Goal: Task Accomplishment & Management: Use online tool/utility

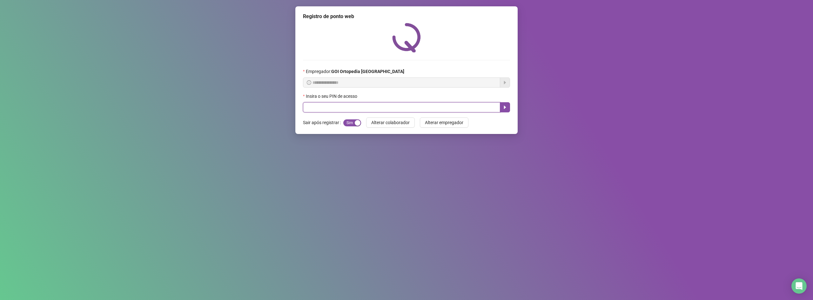
drag, startPoint x: 324, startPoint y: 108, endPoint x: 329, endPoint y: 104, distance: 6.5
click at [324, 108] on input "text" at bounding box center [401, 107] width 197 height 10
type input "*****"
drag, startPoint x: 506, startPoint y: 106, endPoint x: 504, endPoint y: 103, distance: 3.7
click at [506, 105] on icon "caret-right" at bounding box center [504, 107] width 5 height 5
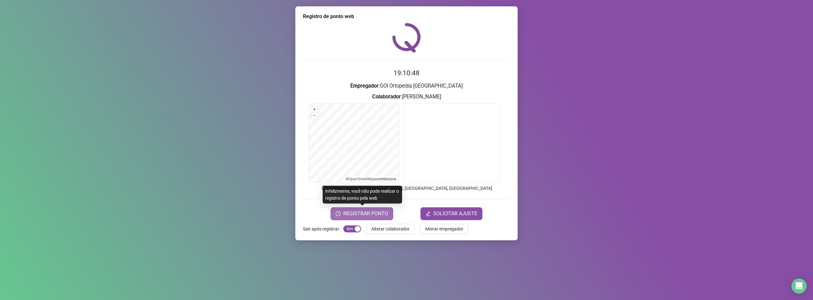
click at [375, 213] on span "REGISTRAR PONTO" at bounding box center [365, 214] width 45 height 8
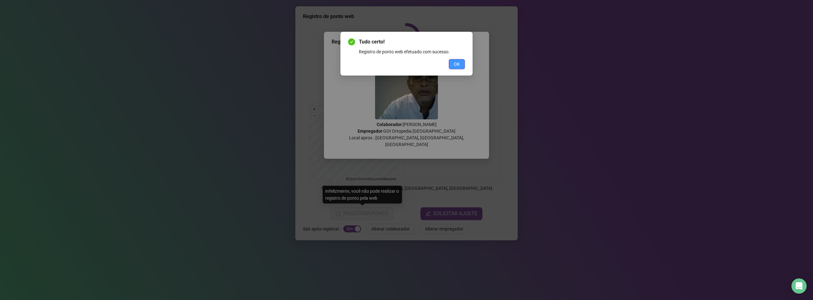
click at [458, 61] on span "OK" at bounding box center [457, 64] width 6 height 7
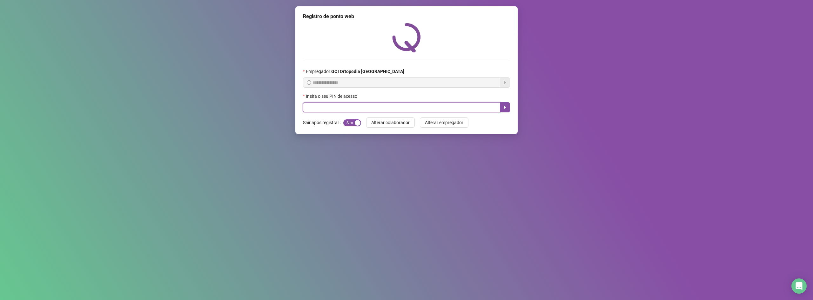
click at [406, 104] on input "text" at bounding box center [401, 107] width 197 height 10
type input "*****"
click at [505, 104] on button "button" at bounding box center [505, 107] width 10 height 10
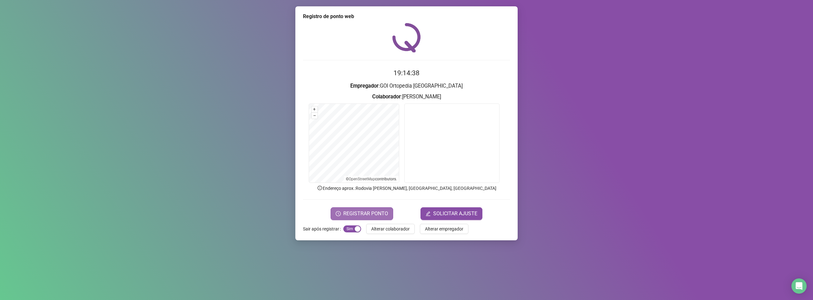
click at [360, 211] on span "REGISTRAR PONTO" at bounding box center [365, 214] width 45 height 8
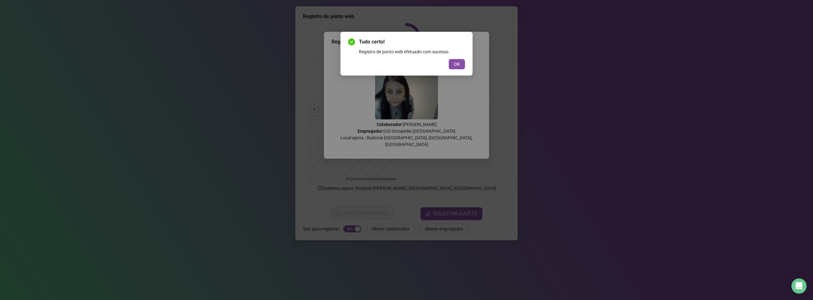
click at [450, 69] on div "Tudo certo! Registro de ponto web efetuado com sucesso. OK" at bounding box center [406, 54] width 132 height 44
click at [451, 63] on button "OK" at bounding box center [457, 64] width 16 height 10
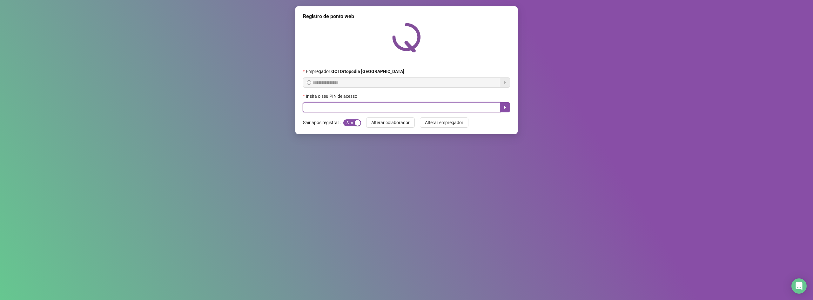
click at [313, 103] on input "text" at bounding box center [401, 107] width 197 height 10
type input "*****"
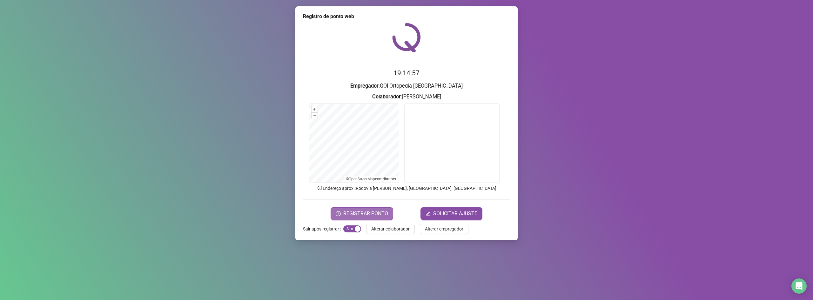
click at [345, 211] on span "REGISTRAR PONTO" at bounding box center [365, 214] width 45 height 8
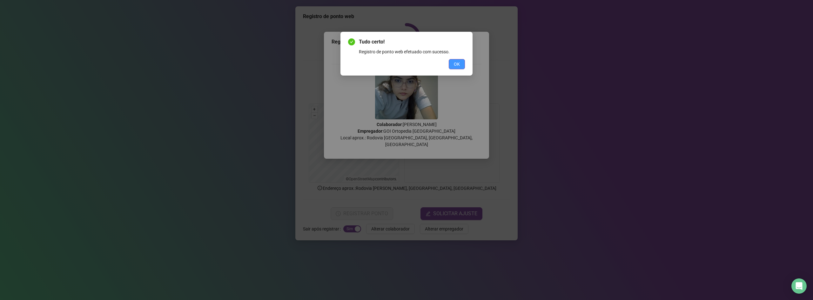
click at [465, 61] on button "OK" at bounding box center [457, 64] width 16 height 10
